Goal: Task Accomplishment & Management: Use online tool/utility

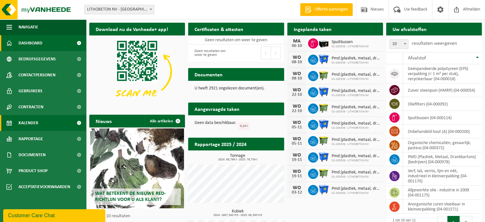
click at [46, 123] on link "Kalender" at bounding box center [43, 123] width 86 height 16
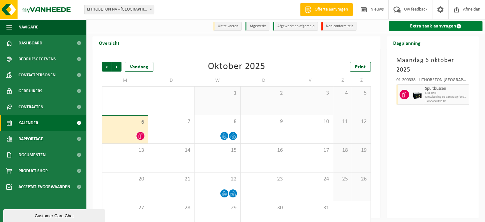
click at [412, 24] on link "Extra taak aanvragen" at bounding box center [435, 26] width 93 height 10
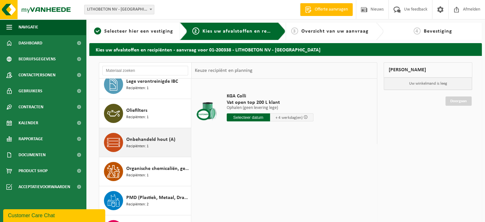
click at [162, 148] on div "Onbehandeld hout (A) Recipiënten: 1" at bounding box center [157, 142] width 63 height 19
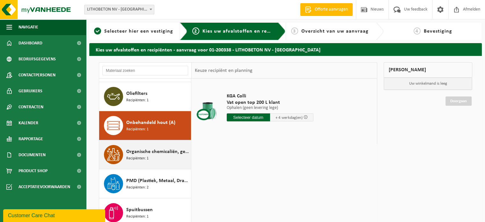
scroll to position [127, 0]
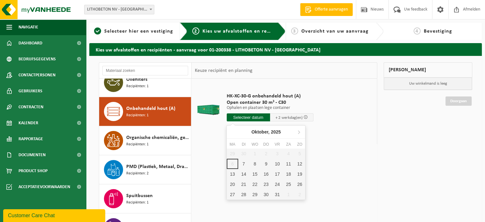
click at [258, 120] on input "text" at bounding box center [248, 117] width 43 height 8
click at [244, 163] on div "7" at bounding box center [243, 163] width 11 height 10
type input "Van 2025-10-07"
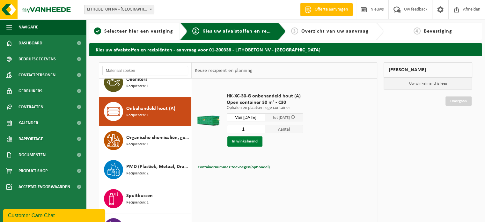
click at [256, 144] on button "In winkelmand" at bounding box center [244, 141] width 35 height 10
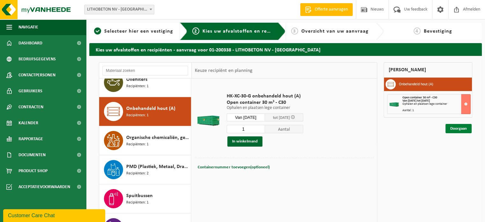
click at [466, 131] on link "Doorgaan" at bounding box center [458, 128] width 26 height 9
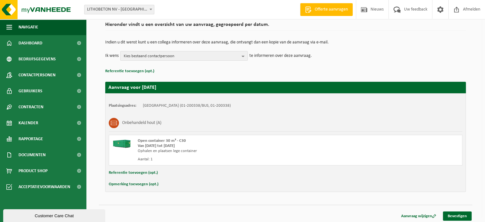
scroll to position [51, 0]
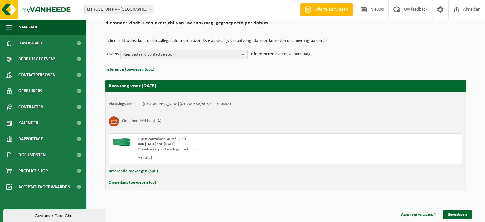
click at [143, 182] on button "Opmerking toevoegen (opt.)" at bounding box center [134, 182] width 50 height 8
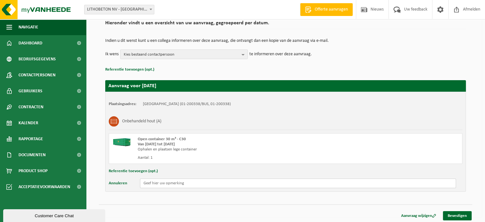
click at [186, 183] on input "text" at bounding box center [298, 183] width 316 height 10
type input "Container ter hoogte van ingang Kanaalstraat"
click at [462, 215] on link "Bevestigen" at bounding box center [457, 215] width 29 height 9
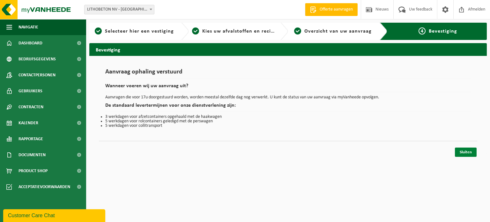
click at [460, 151] on link "Sluiten" at bounding box center [466, 151] width 22 height 9
